Goal: Task Accomplishment & Management: Manage account settings

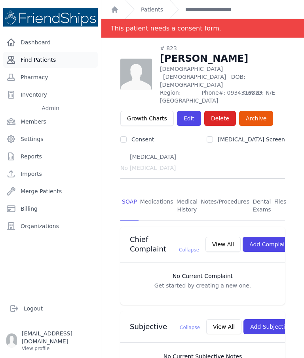
click at [52, 61] on link "Find Patients" at bounding box center [50, 60] width 95 height 16
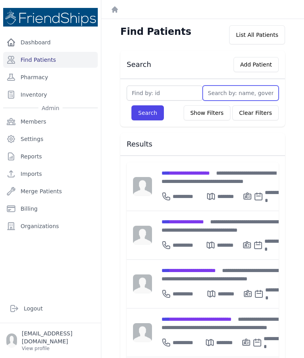
click at [237, 93] on input "text" at bounding box center [241, 92] width 76 height 15
type input "Al"
select select
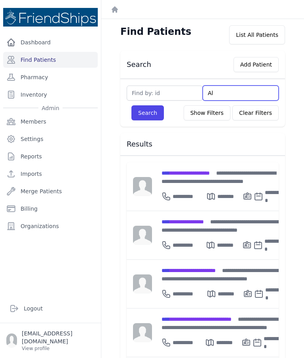
select select
type input "Ali"
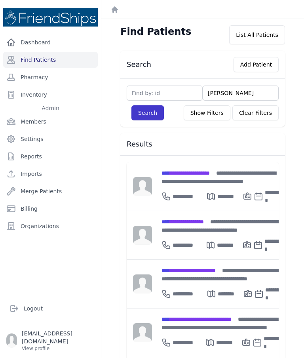
type input "Ali"
click at [142, 113] on button "Search" at bounding box center [147, 112] width 32 height 15
select select
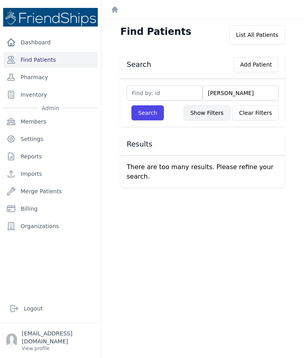
click at [210, 111] on button "Show Filters" at bounding box center [207, 112] width 47 height 15
select select
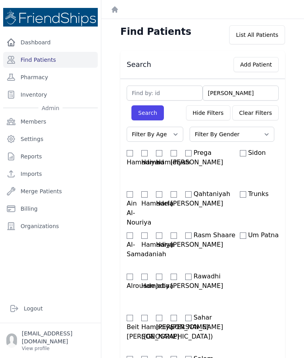
click at [165, 137] on select "Filter By Age 0-20 21-40 41-60 60+" at bounding box center [155, 134] width 57 height 15
select select "0-20"
select select
select select "0-20"
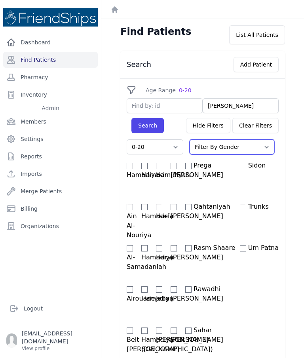
click at [235, 147] on select "Filter By Gender Male Female" at bounding box center [232, 146] width 85 height 15
select select "[DEMOGRAPHIC_DATA]"
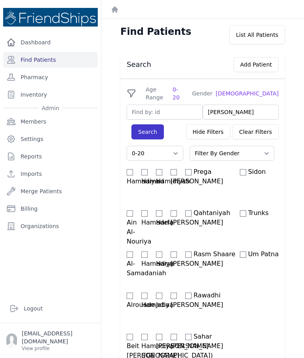
click at [148, 127] on button "Search" at bounding box center [147, 131] width 32 height 15
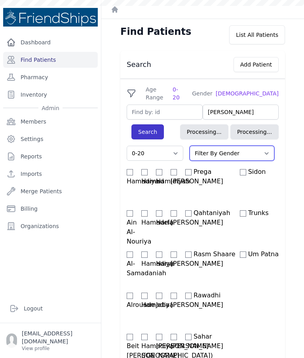
select select "0-20"
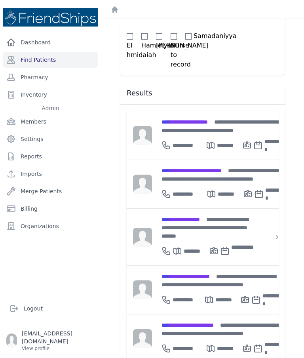
scroll to position [506, 0]
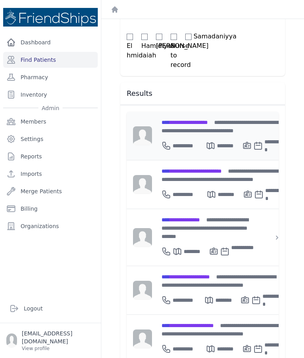
click at [208, 119] on span "**********" at bounding box center [184, 122] width 46 height 6
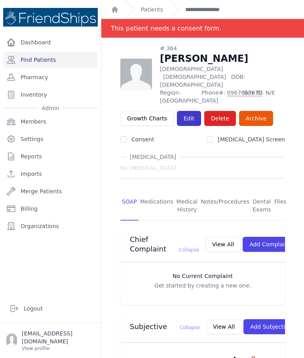
click at [185, 111] on link "Edit" at bounding box center [189, 118] width 24 height 15
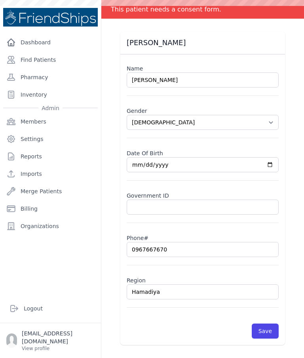
scroll to position [38, 0]
select select "[DEMOGRAPHIC_DATA]"
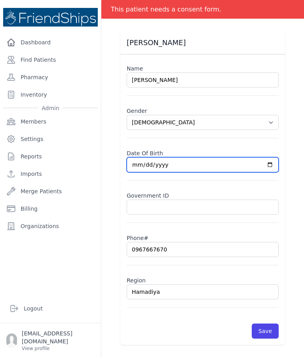
click at [226, 163] on input "[DATE]" at bounding box center [203, 164] width 152 height 15
type input "[DATE]"
select select "[DEMOGRAPHIC_DATA]"
type input "[DATE]"
select select "[DEMOGRAPHIC_DATA]"
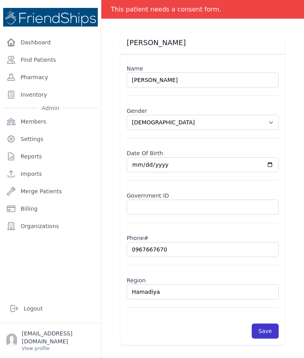
click at [267, 326] on button "Save" at bounding box center [265, 330] width 27 height 15
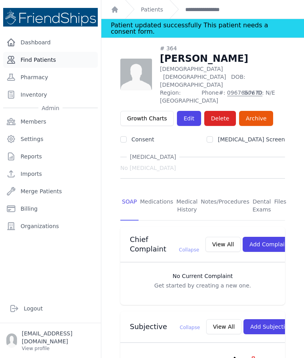
click at [49, 64] on link "Find Patients" at bounding box center [50, 60] width 95 height 16
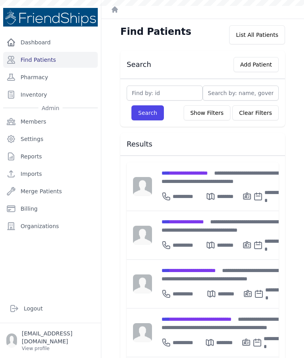
click at [181, 84] on div "Search Show Filters Clear Filters Filter By Age 0-20 21-40 41-60 60+ Filter By …" at bounding box center [202, 103] width 165 height 48
click at [178, 97] on input "text" at bounding box center [165, 92] width 76 height 15
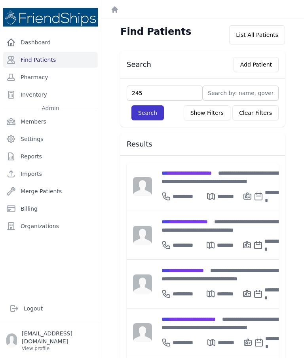
type input "245"
click at [151, 109] on button "Search" at bounding box center [147, 112] width 32 height 15
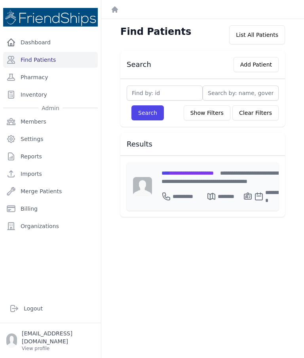
click at [200, 170] on span "**********" at bounding box center [187, 173] width 52 height 6
